Goal: Transaction & Acquisition: Purchase product/service

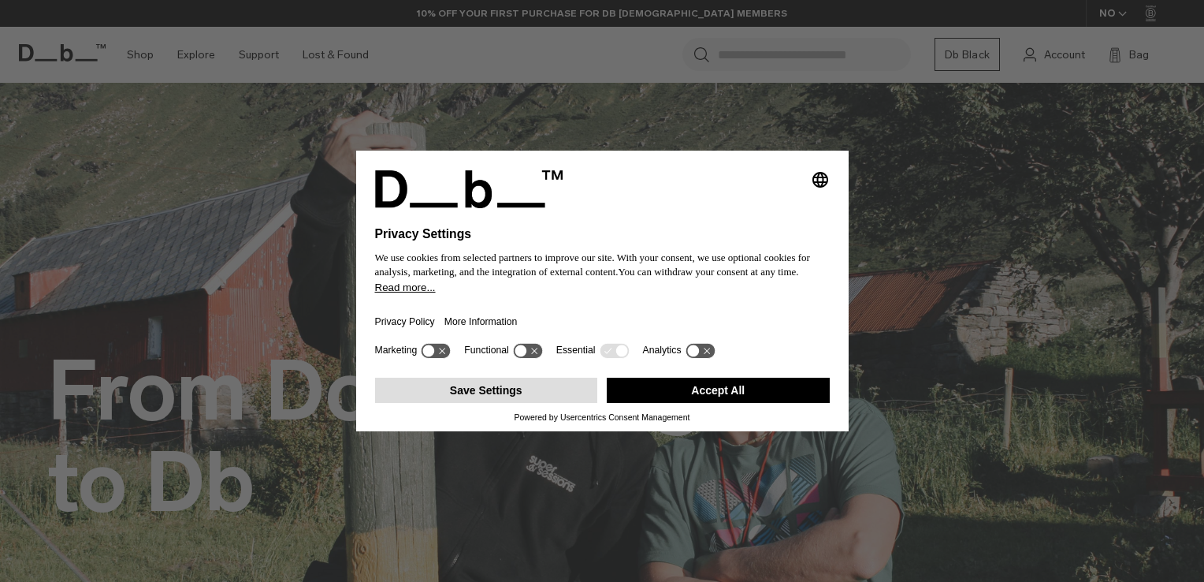
click at [542, 386] on button "Save Settings" at bounding box center [486, 389] width 223 height 25
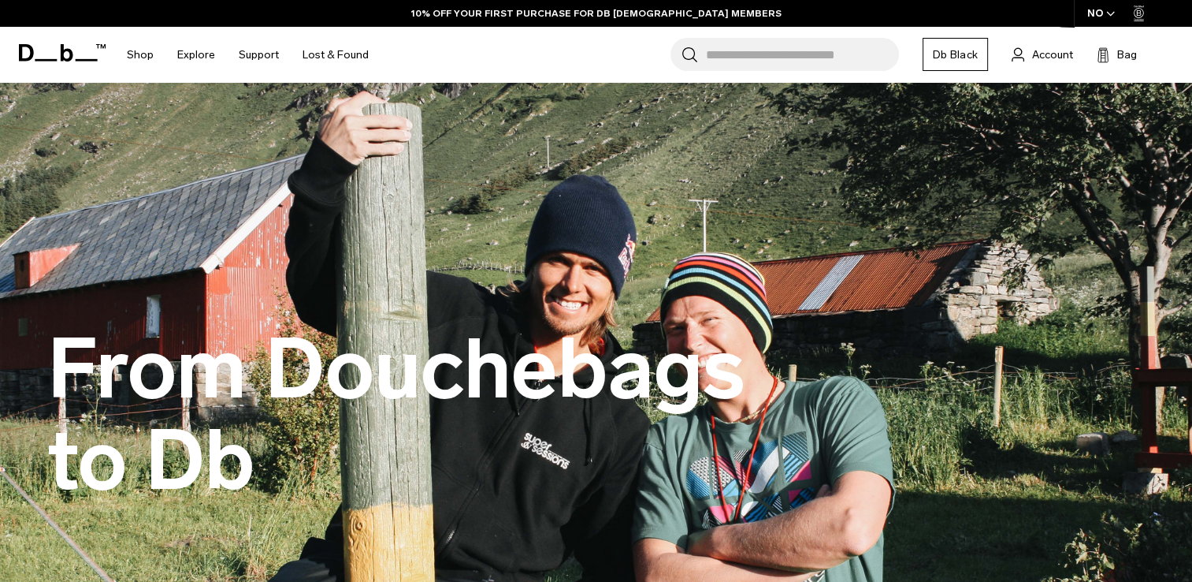
scroll to position [17, 0]
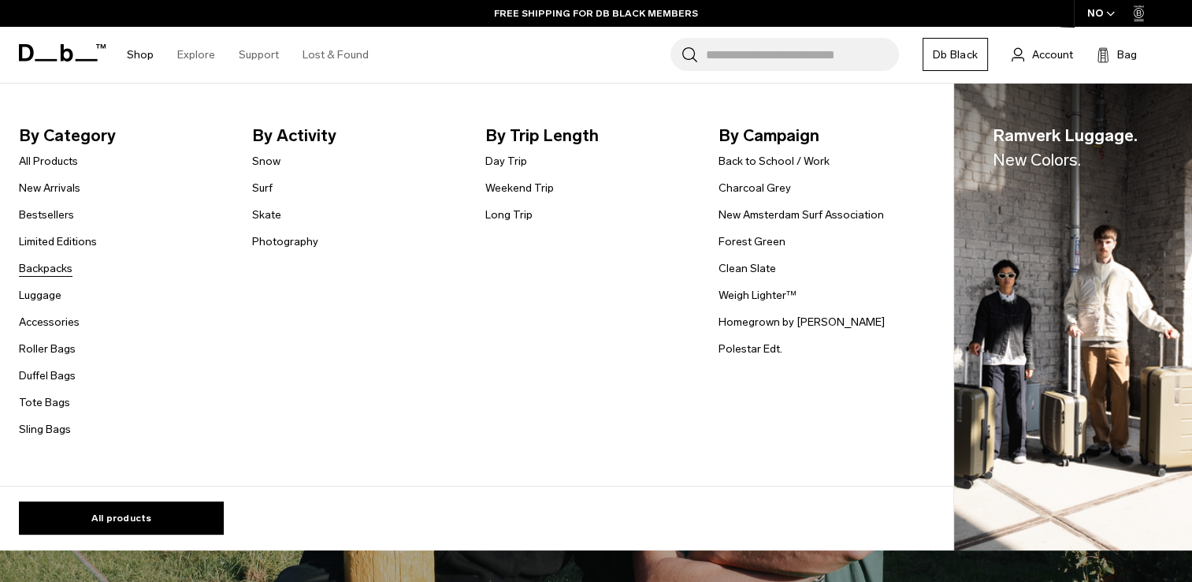
click at [66, 264] on link "Backpacks" at bounding box center [46, 268] width 54 height 17
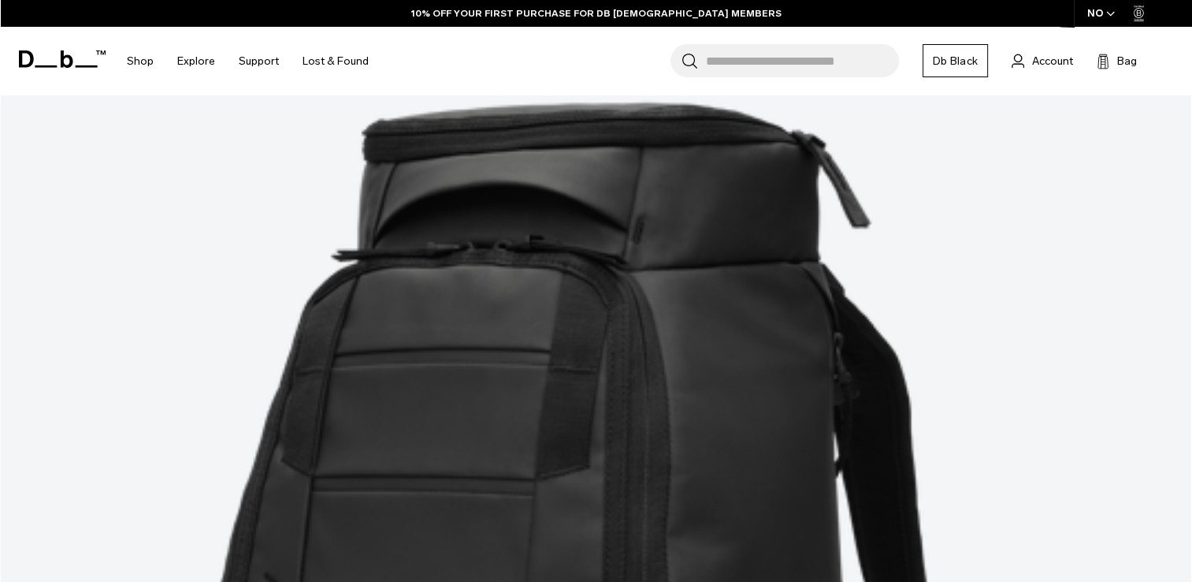
scroll to position [351, 0]
